Goal: Check status

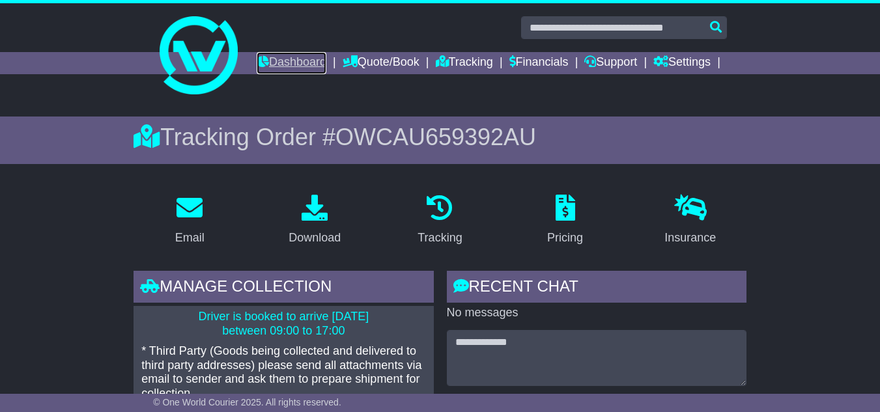
click at [326, 57] on link "Dashboard" at bounding box center [292, 63] width 70 height 22
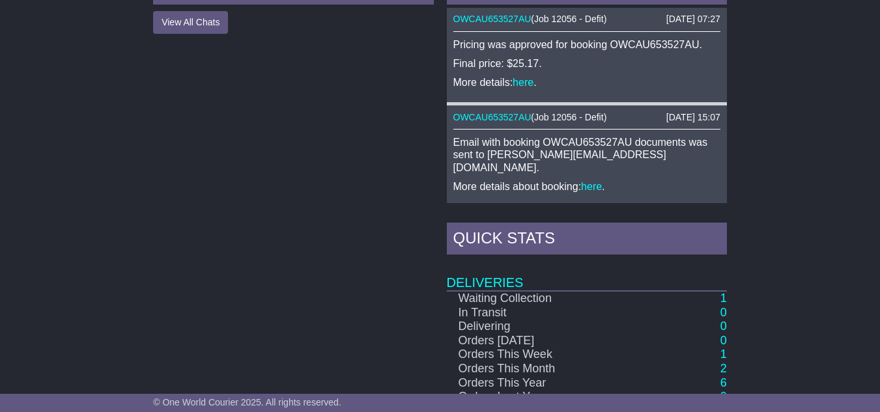
scroll to position [130, 0]
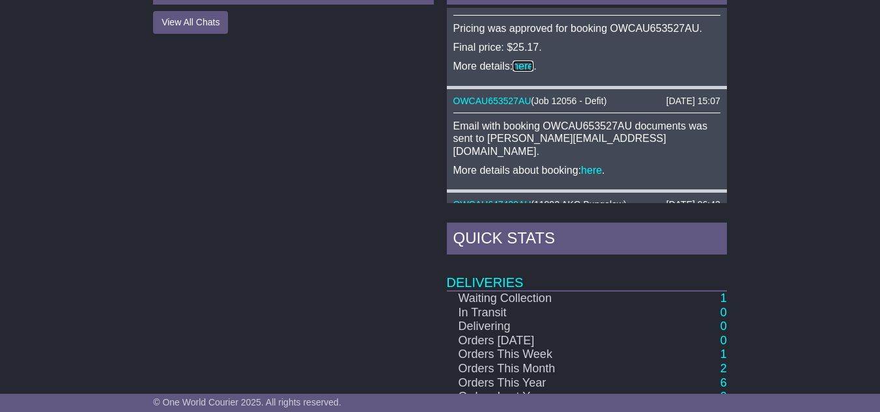
click at [520, 72] on link "here" at bounding box center [523, 66] width 21 height 11
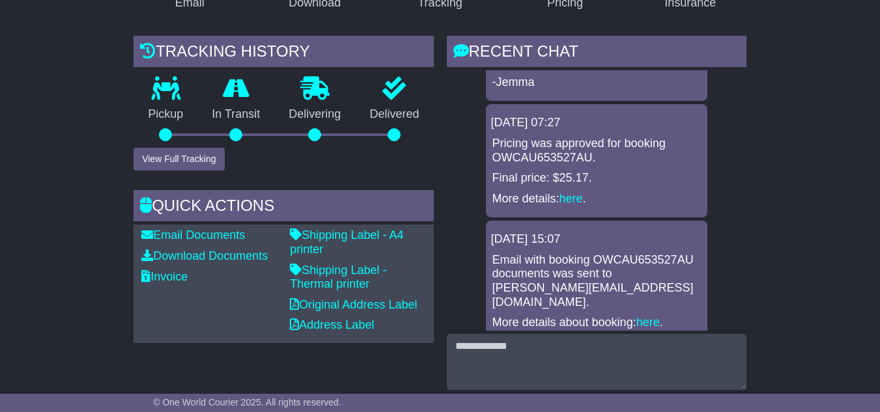
scroll to position [65, 0]
